Goal: Book appointment/travel/reservation

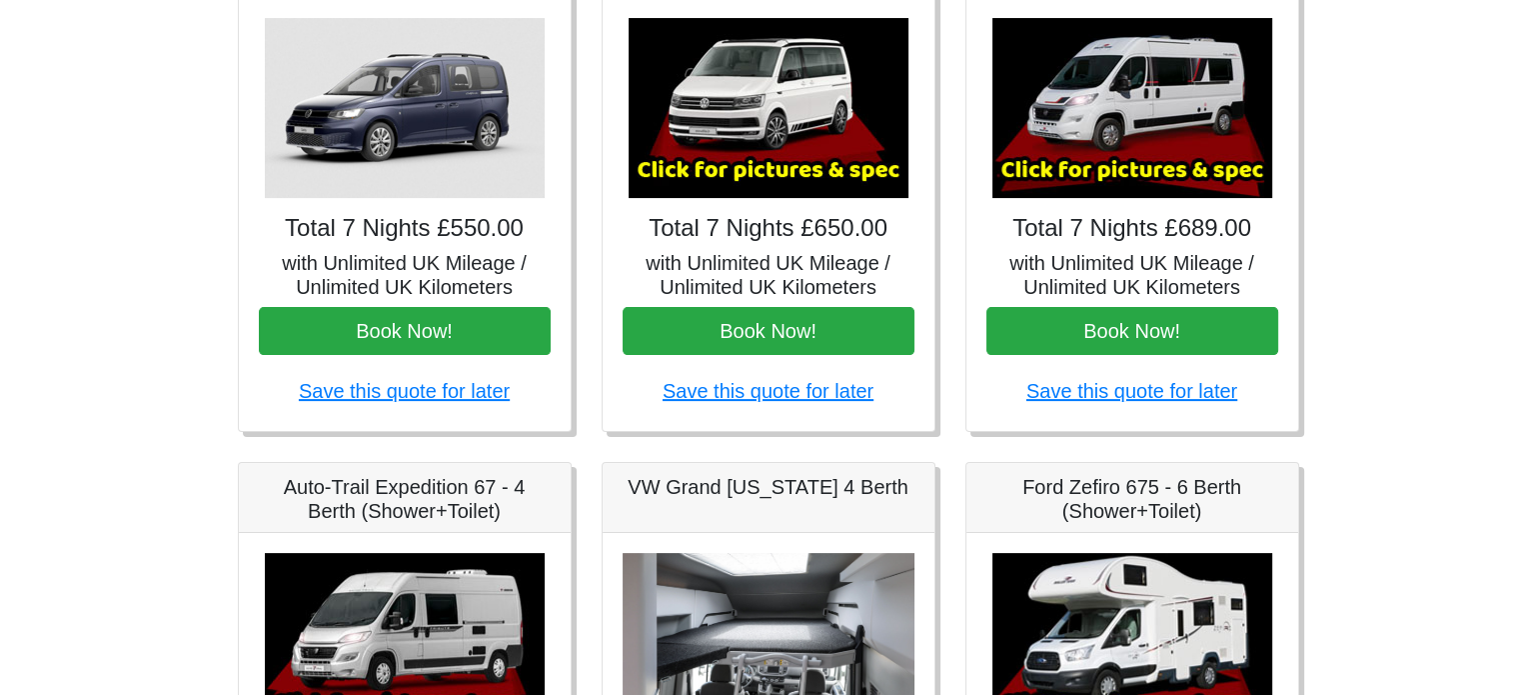
scroll to position [400, 0]
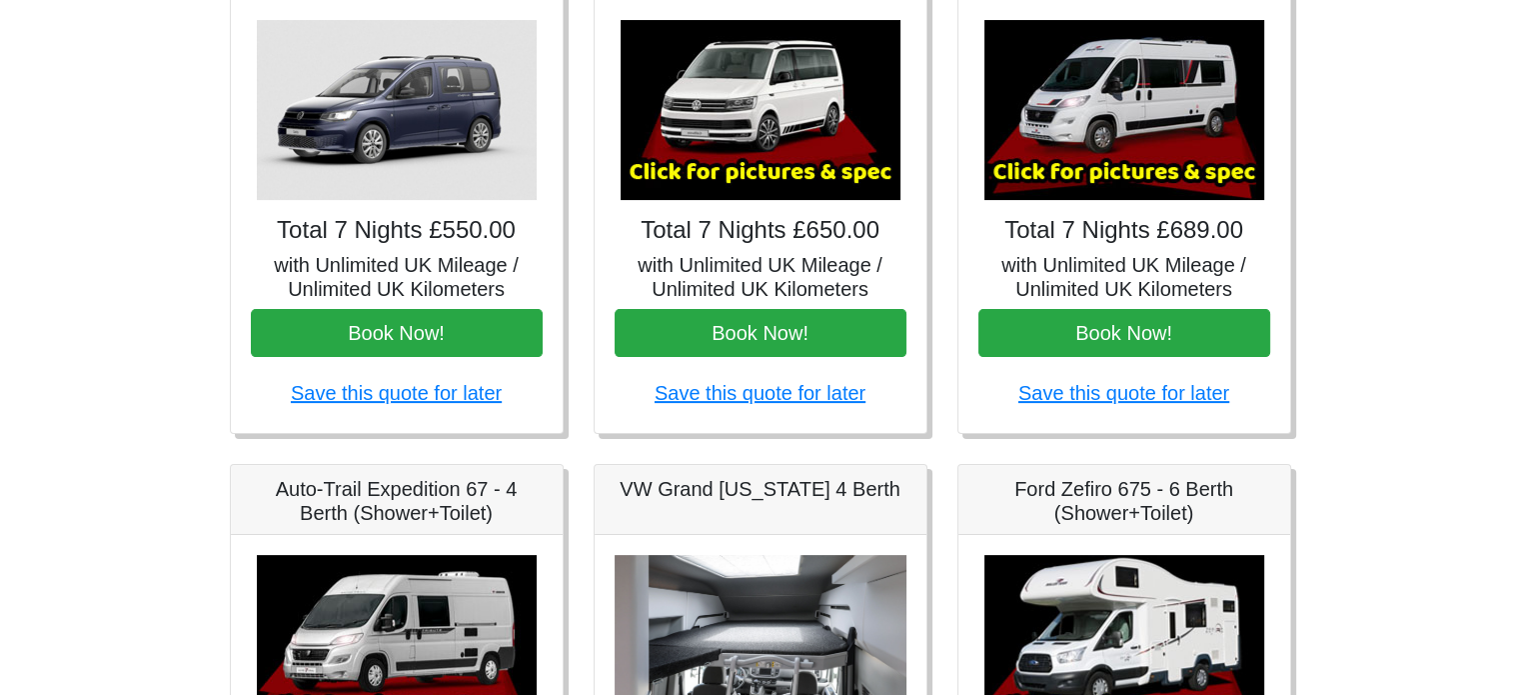
click at [1087, 169] on img at bounding box center [1124, 110] width 280 height 180
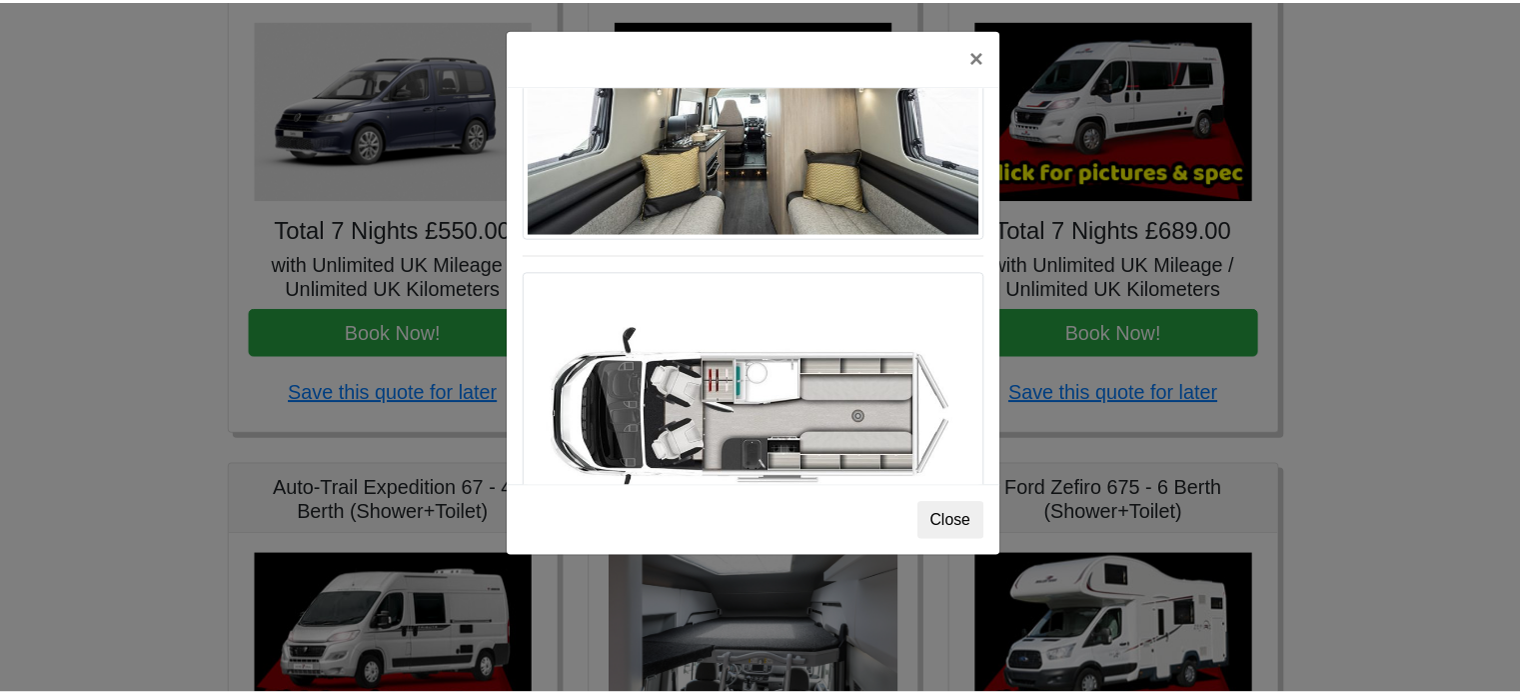
scroll to position [1199, 0]
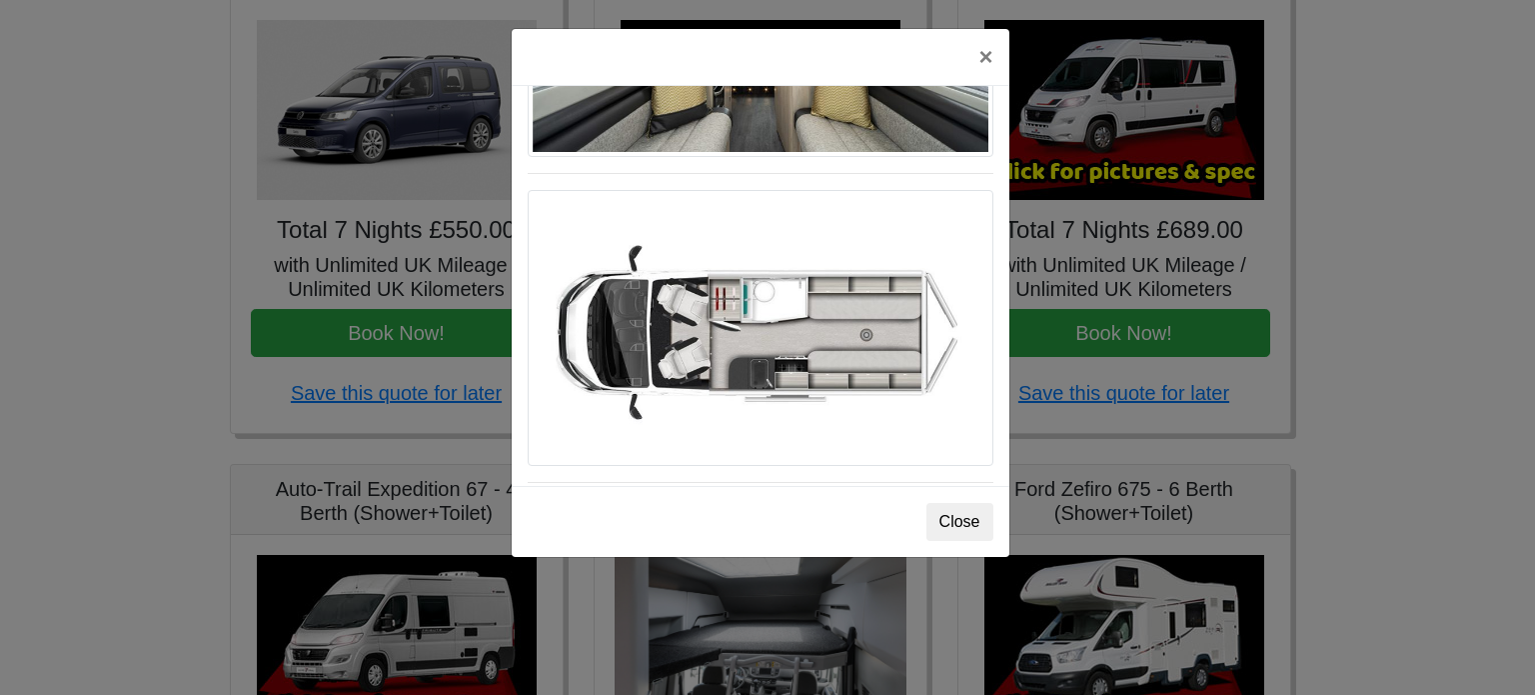
click at [765, 286] on img at bounding box center [761, 328] width 466 height 276
click at [982, 62] on button "×" at bounding box center [985, 57] width 46 height 56
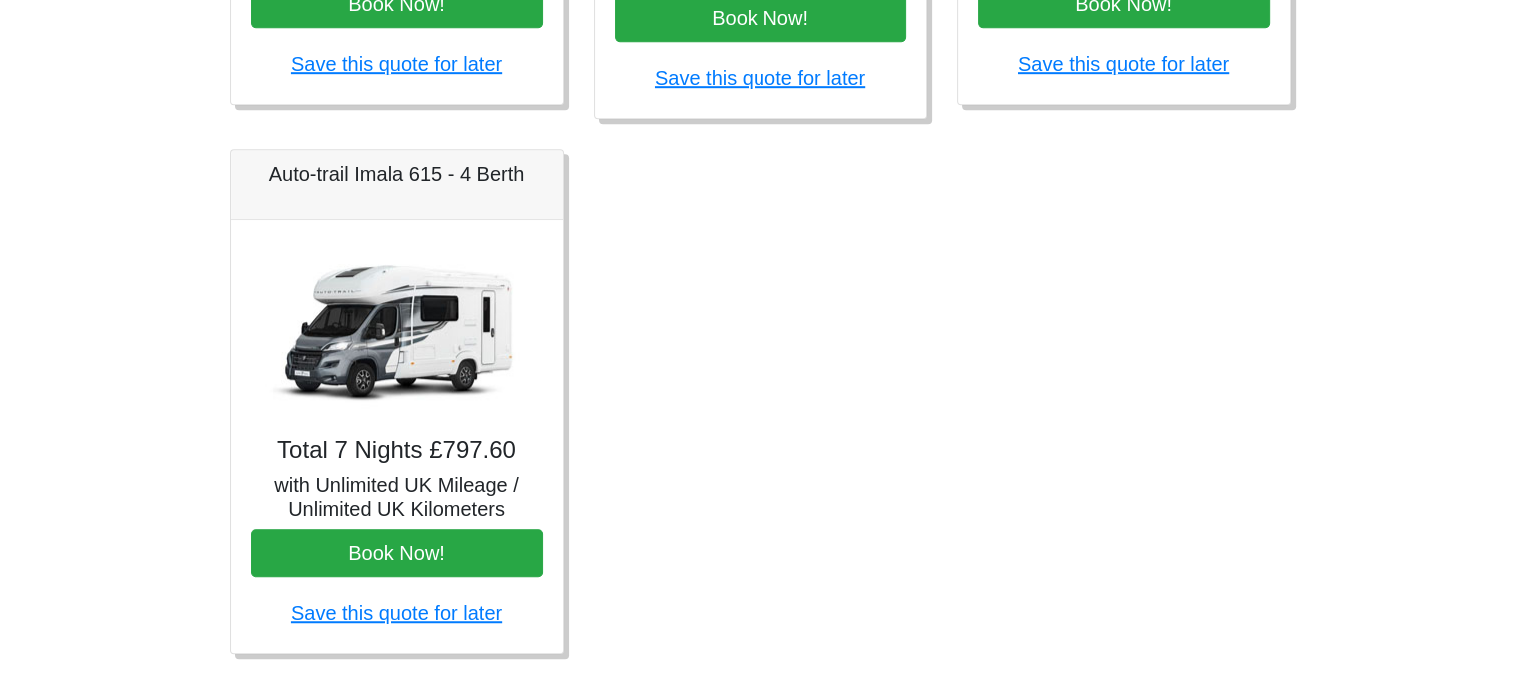
scroll to position [1297, 0]
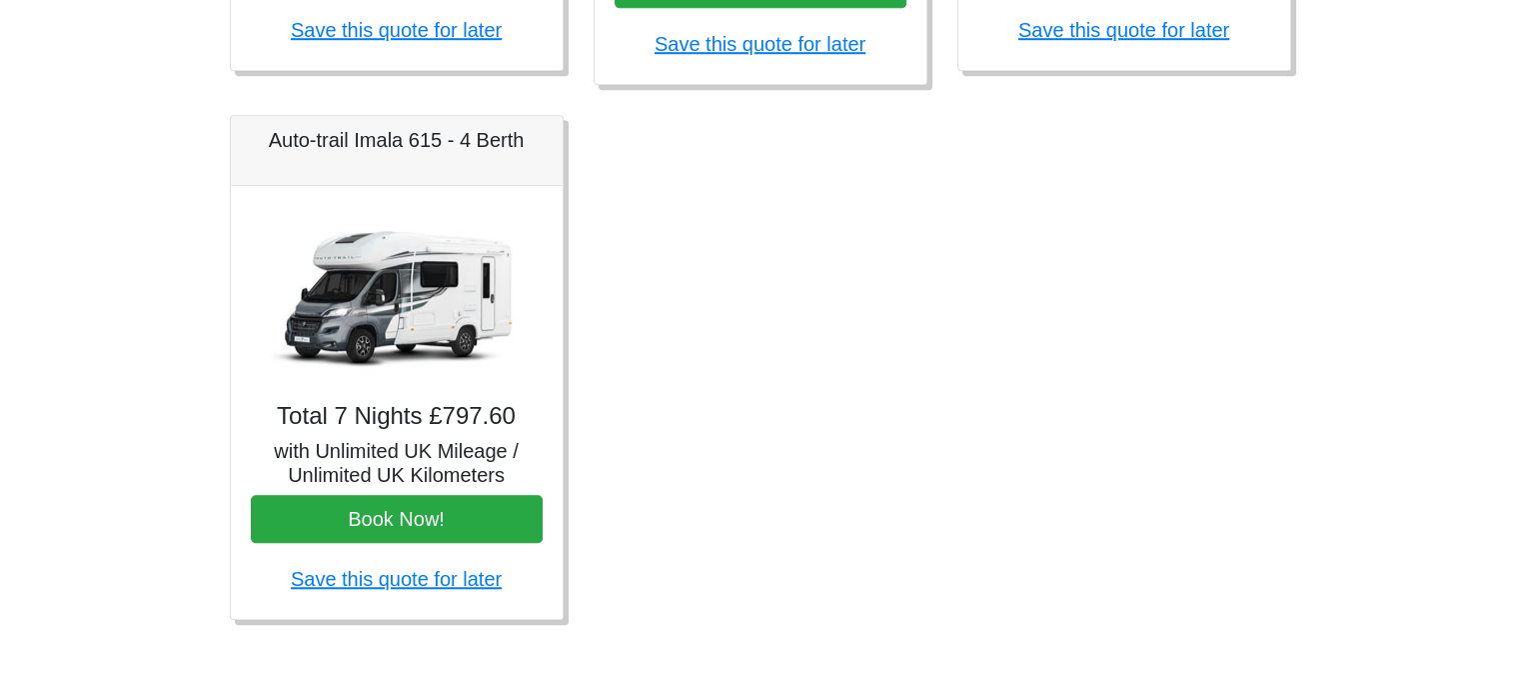
click at [452, 374] on img at bounding box center [397, 296] width 280 height 180
click at [433, 288] on img at bounding box center [397, 296] width 280 height 180
click at [388, 307] on img at bounding box center [397, 296] width 280 height 180
click at [411, 291] on img at bounding box center [397, 296] width 280 height 180
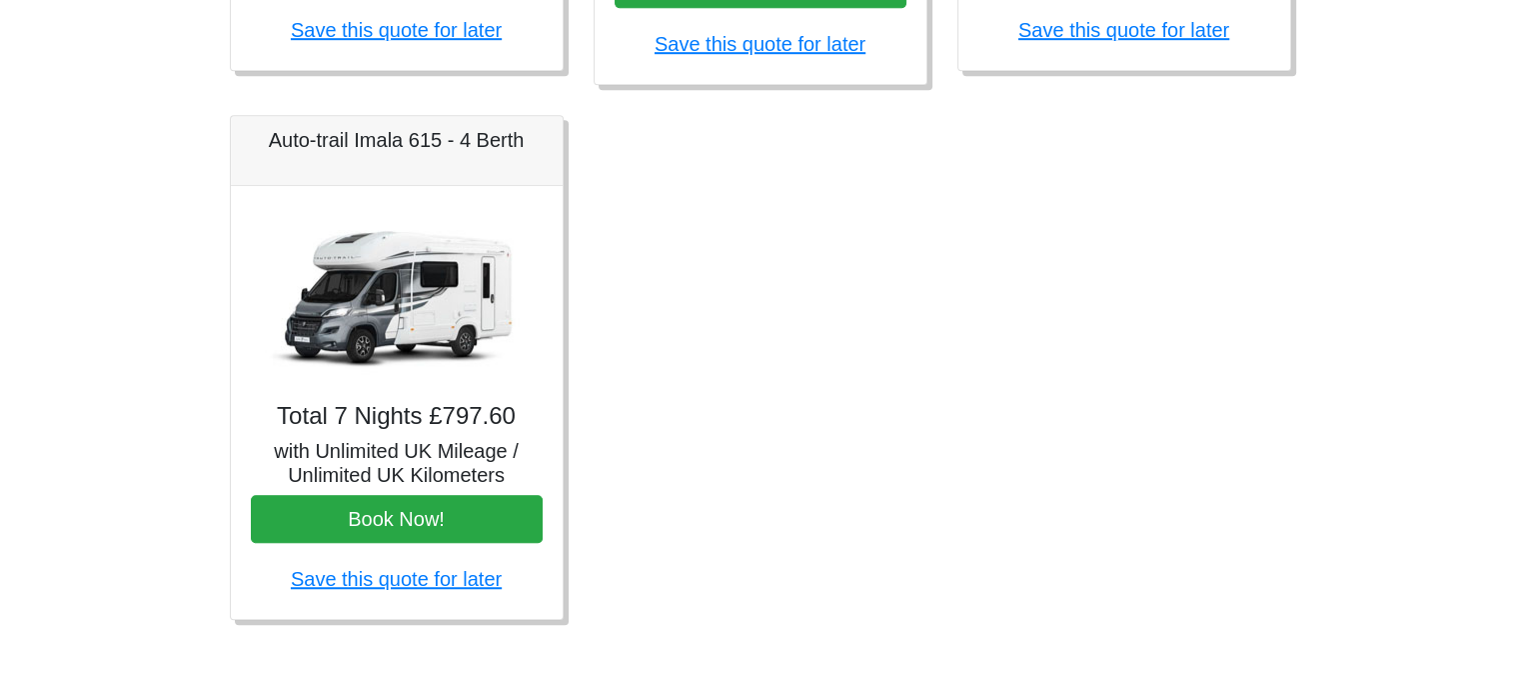
click at [356, 410] on h4 "Total 7 Nights £797.60" at bounding box center [397, 416] width 292 height 29
click at [360, 355] on img at bounding box center [397, 296] width 280 height 180
click at [367, 299] on img at bounding box center [397, 296] width 280 height 180
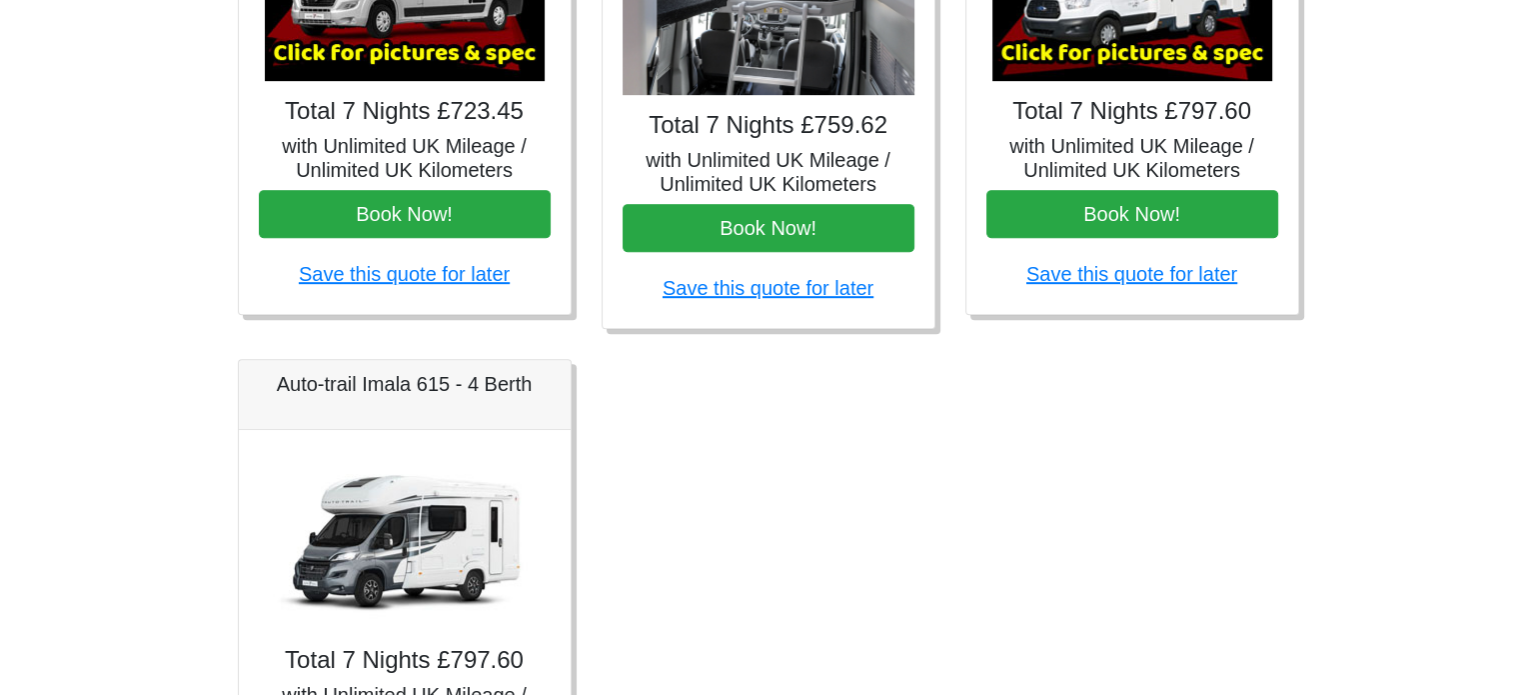
scroll to position [798, 0]
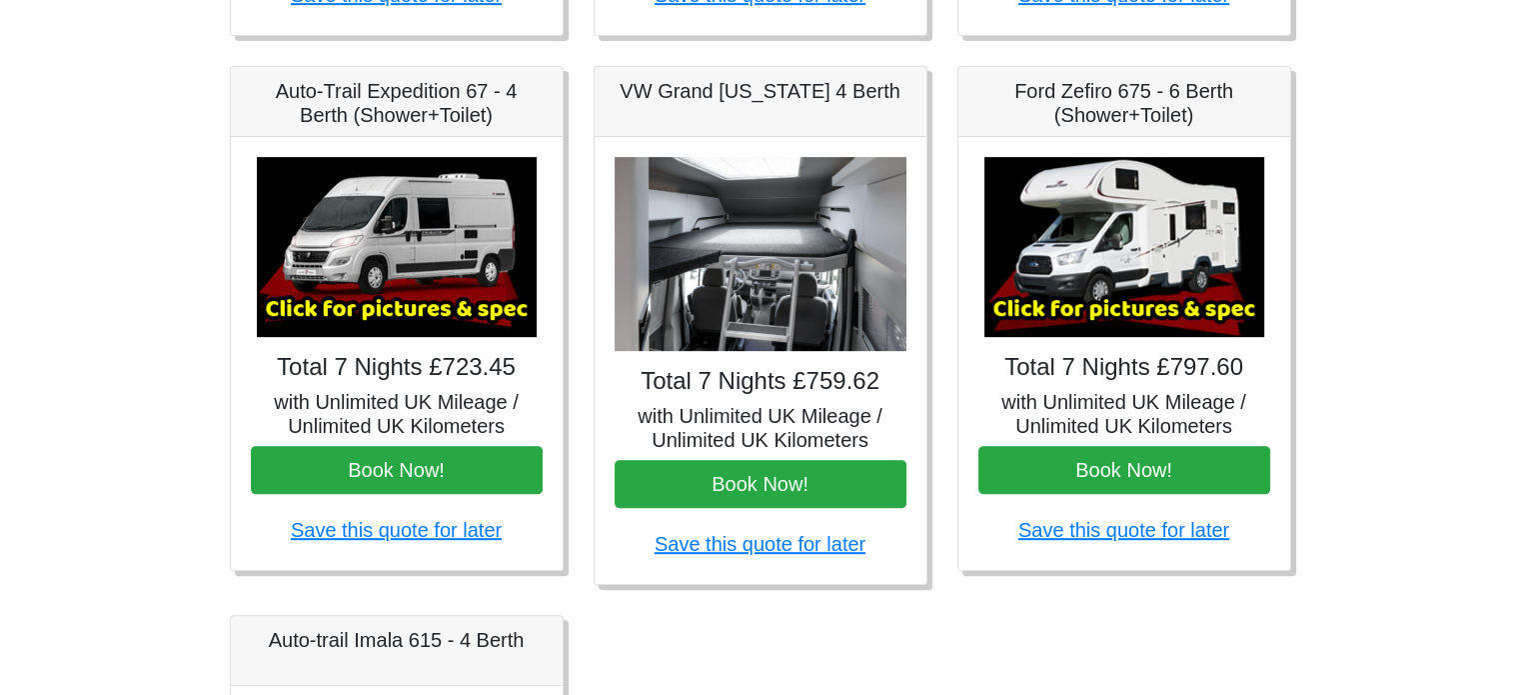
click at [381, 268] on img at bounding box center [397, 247] width 280 height 180
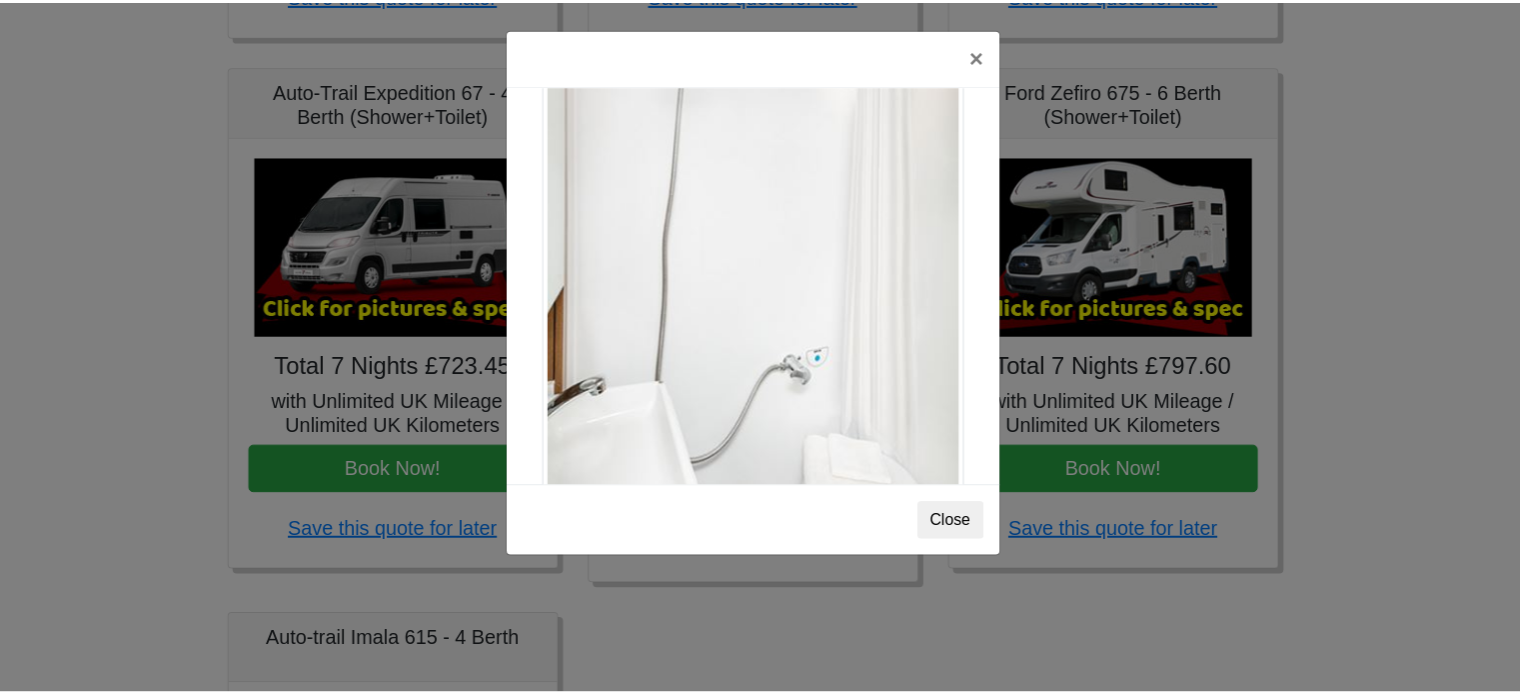
scroll to position [2702, 0]
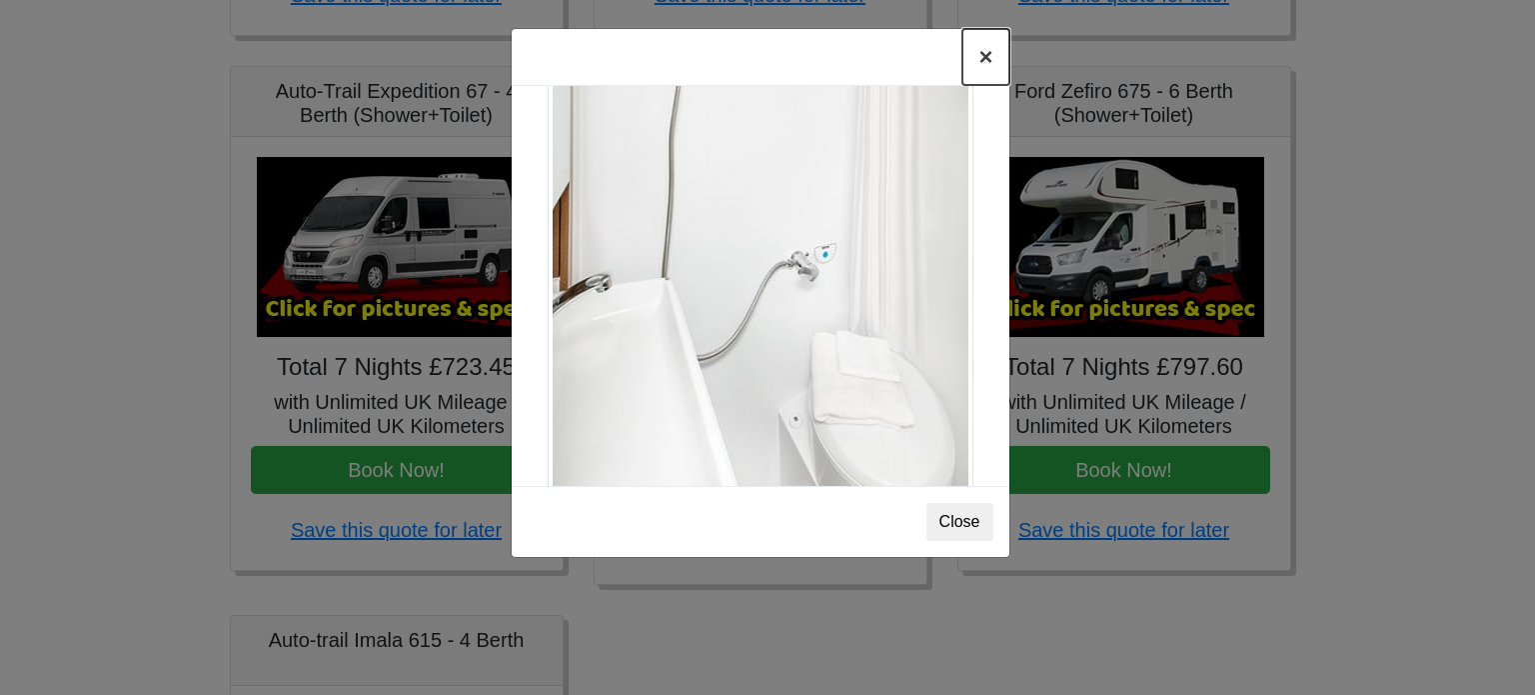
click at [982, 60] on button "×" at bounding box center [985, 57] width 46 height 56
